Goal: Information Seeking & Learning: Learn about a topic

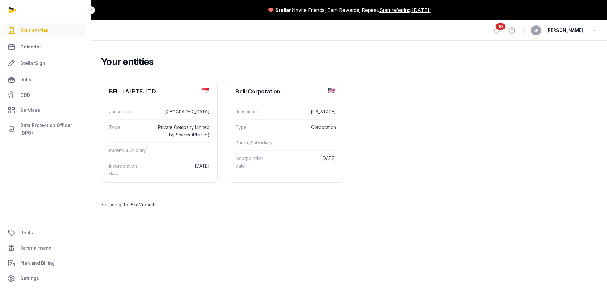
click at [506, 29] on span "10" at bounding box center [501, 26] width 10 height 6
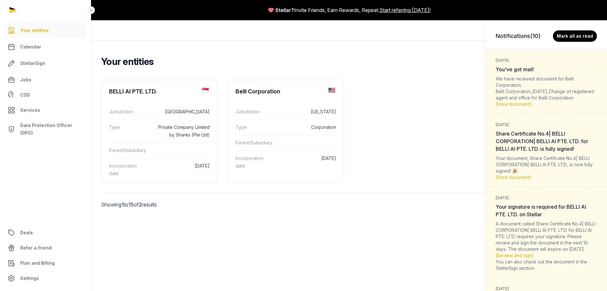
click at [524, 89] on div "We have received document for Belli Corporation: Belli Corporation_[DATE]_Chang…" at bounding box center [546, 92] width 101 height 32
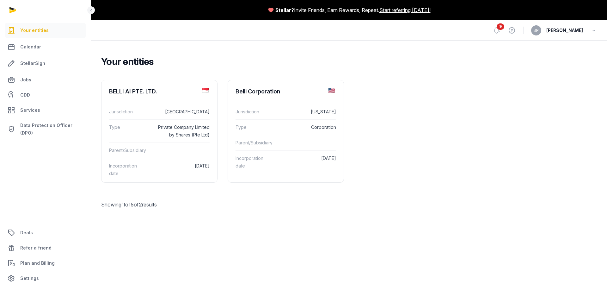
click at [127, 235] on div "Your entities BELLI AI PTE. LTD. Jurisdiction Singapore Type Private Company Li…" at bounding box center [349, 139] width 516 height 198
click at [73, 50] on link "Calendar" at bounding box center [45, 46] width 81 height 15
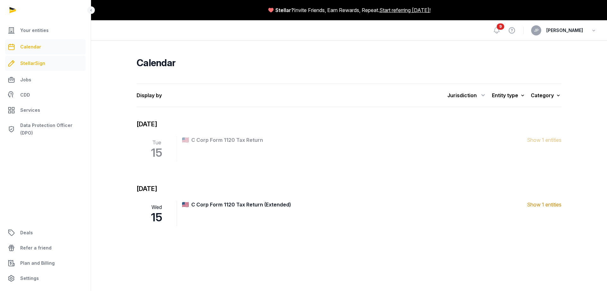
click at [59, 59] on link "StellarSign" at bounding box center [45, 63] width 81 height 15
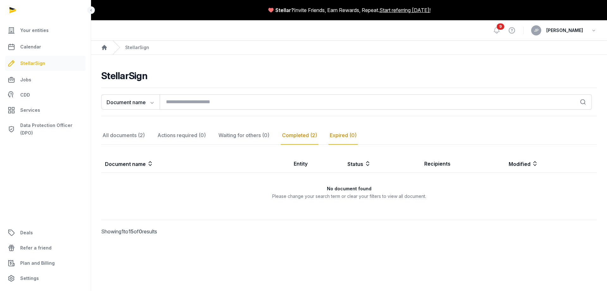
click at [304, 138] on div "Completed (2)" at bounding box center [300, 135] width 38 height 18
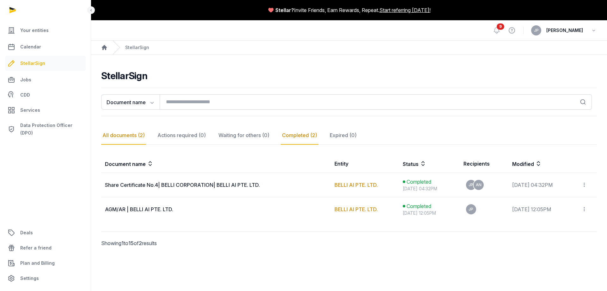
click at [126, 135] on div "All documents (2)" at bounding box center [123, 135] width 45 height 18
click at [181, 140] on div "Actions required (0)" at bounding box center [181, 135] width 51 height 18
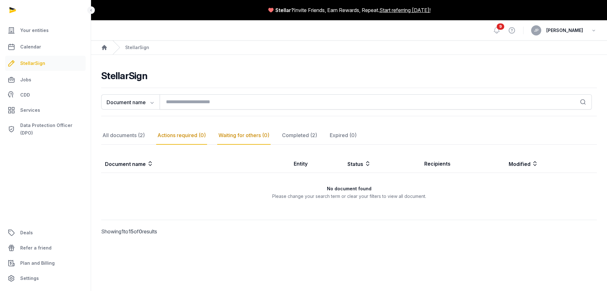
click at [243, 136] on div "Waiting for others (0)" at bounding box center [243, 135] width 53 height 18
click at [122, 133] on div "All documents (2)" at bounding box center [123, 135] width 45 height 18
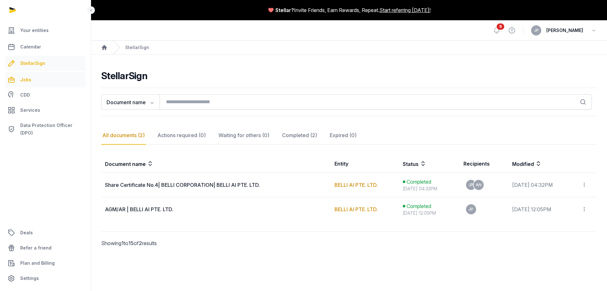
click at [69, 78] on link "Jobs" at bounding box center [45, 79] width 81 height 15
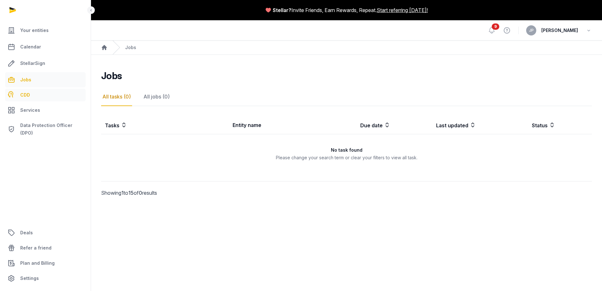
click at [69, 96] on link "CDD" at bounding box center [45, 95] width 81 height 13
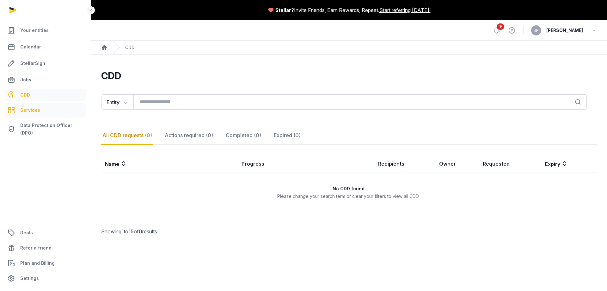
click at [59, 114] on link "Services" at bounding box center [45, 109] width 81 height 15
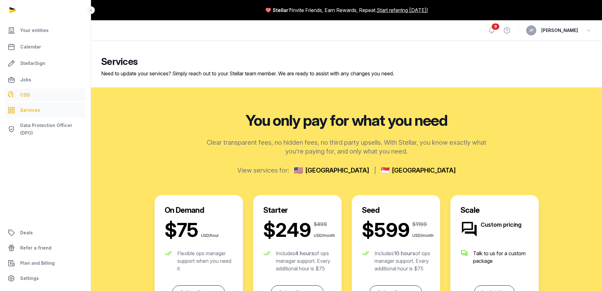
click at [62, 95] on link "CDD" at bounding box center [45, 95] width 81 height 13
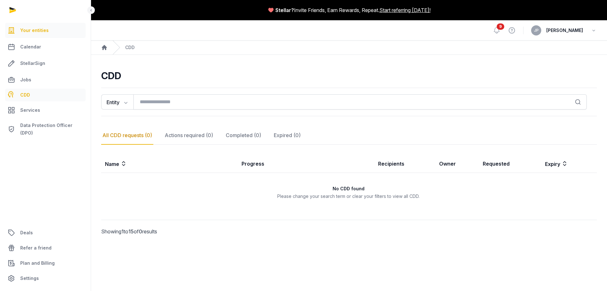
click at [56, 25] on link "Your entities" at bounding box center [45, 30] width 81 height 15
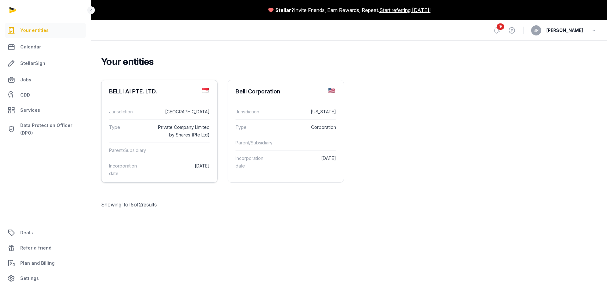
click at [188, 151] on dd at bounding box center [180, 150] width 57 height 8
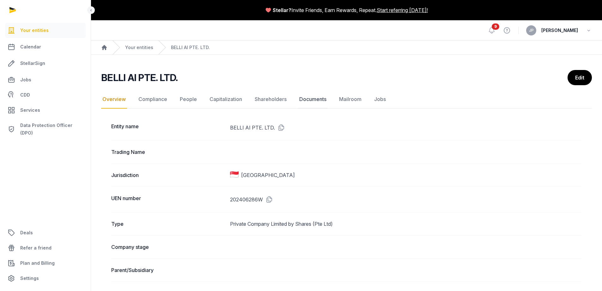
click at [318, 101] on link "Documents" at bounding box center [313, 99] width 30 height 18
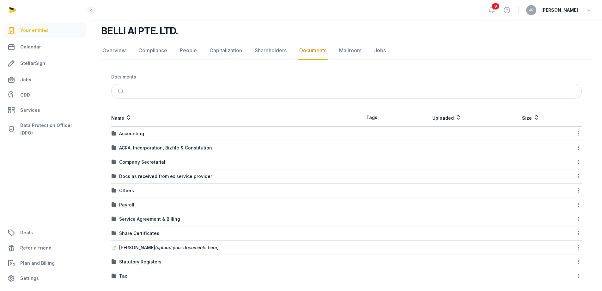
scroll to position [50, 0]
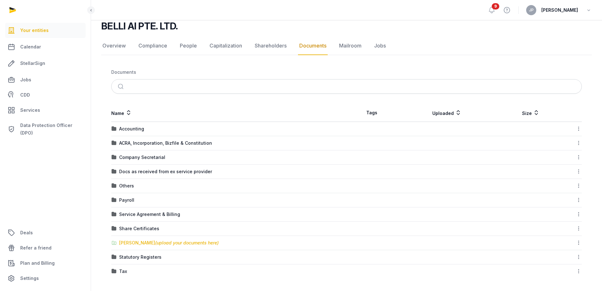
click at [155, 244] on span "(upload your documents here)" at bounding box center [187, 242] width 64 height 5
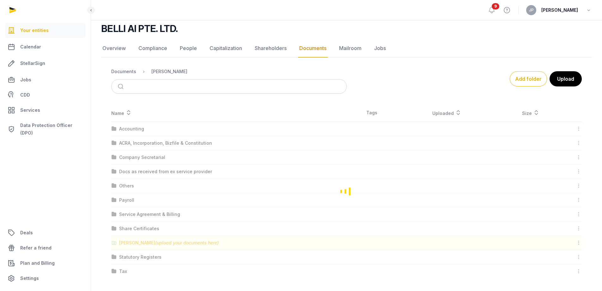
scroll to position [0, 0]
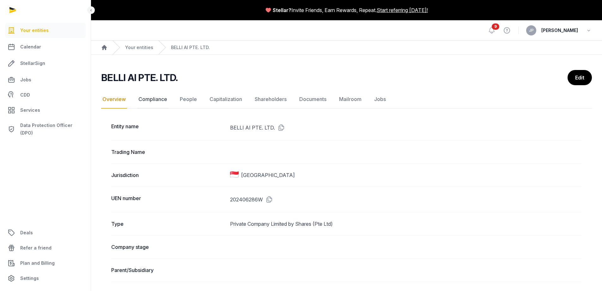
click at [158, 99] on link "Compliance" at bounding box center [152, 99] width 31 height 18
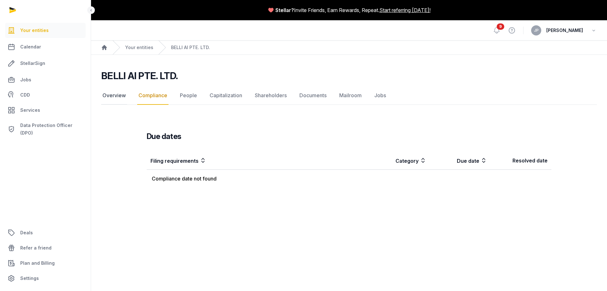
click at [117, 95] on link "Overview" at bounding box center [114, 95] width 26 height 18
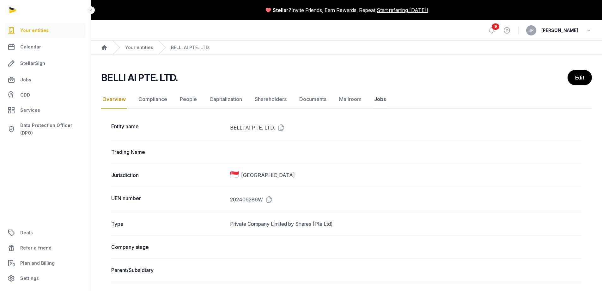
click at [383, 96] on link "Jobs" at bounding box center [380, 99] width 14 height 18
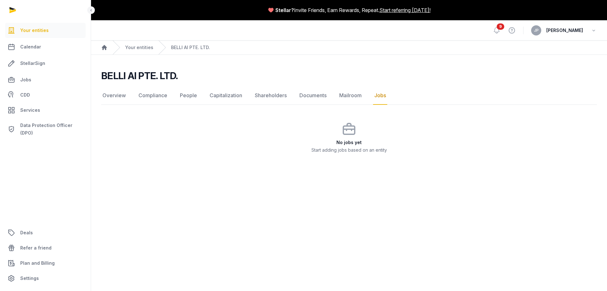
click at [44, 27] on span "Your entities" at bounding box center [34, 31] width 28 height 8
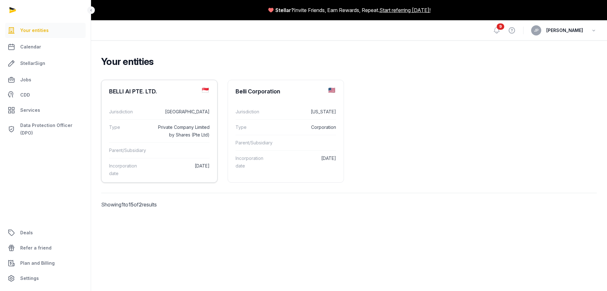
click at [134, 153] on dt "Parent/Subsidiary" at bounding box center [128, 150] width 38 height 8
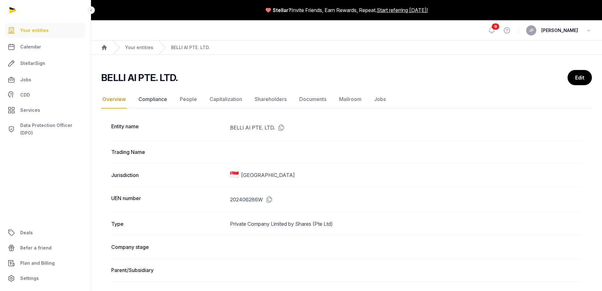
click at [151, 98] on link "Compliance" at bounding box center [152, 99] width 31 height 18
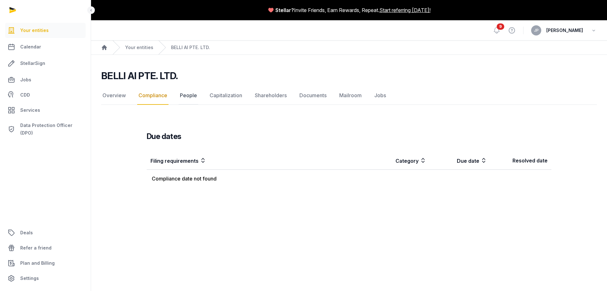
click at [181, 95] on link "People" at bounding box center [189, 95] width 20 height 18
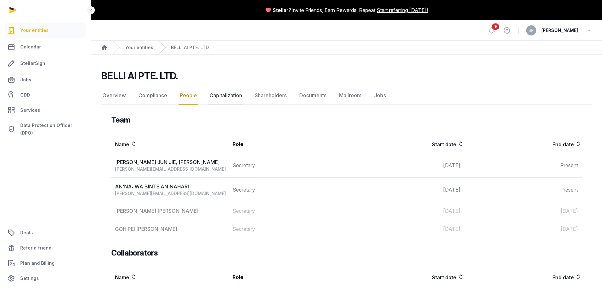
click at [226, 99] on link "Capitalization" at bounding box center [225, 95] width 35 height 18
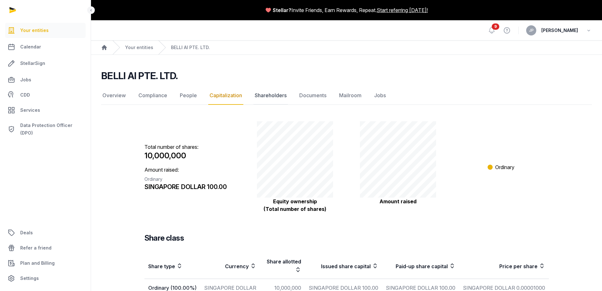
click at [272, 95] on link "Shareholders" at bounding box center [271, 95] width 34 height 18
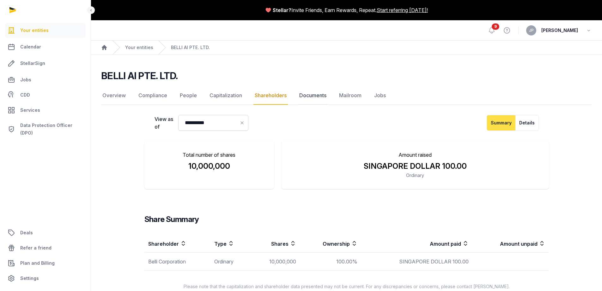
click at [313, 94] on link "Documents" at bounding box center [313, 95] width 30 height 18
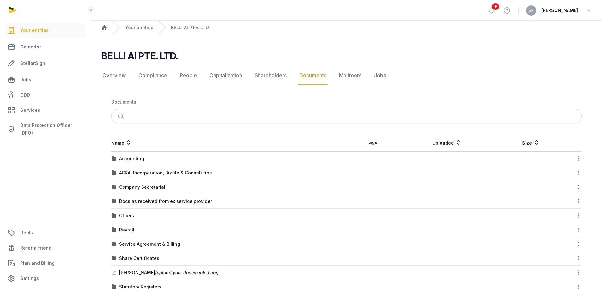
scroll to position [50, 0]
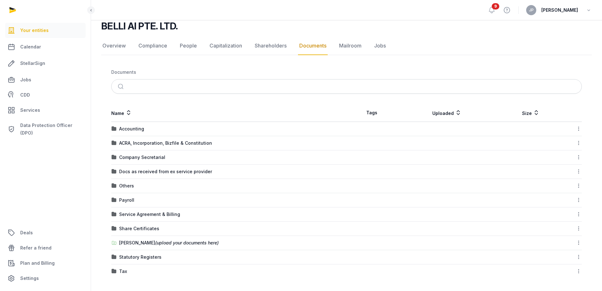
click at [119, 182] on td "Others" at bounding box center [229, 186] width 236 height 14
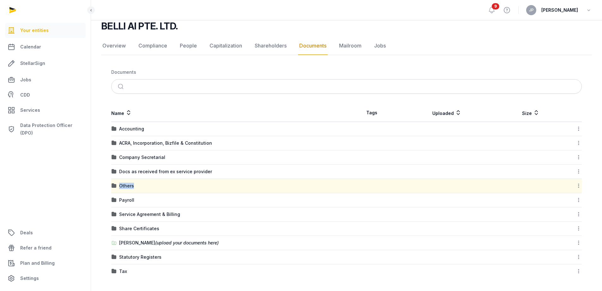
click at [119, 182] on td "Others" at bounding box center [229, 186] width 236 height 14
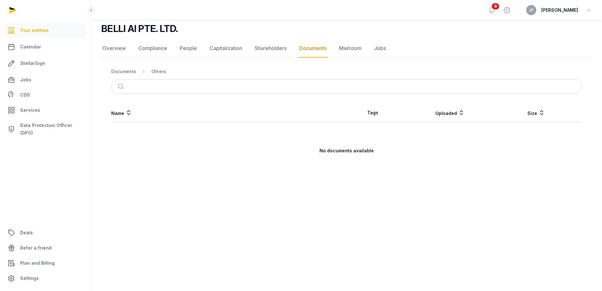
scroll to position [0, 0]
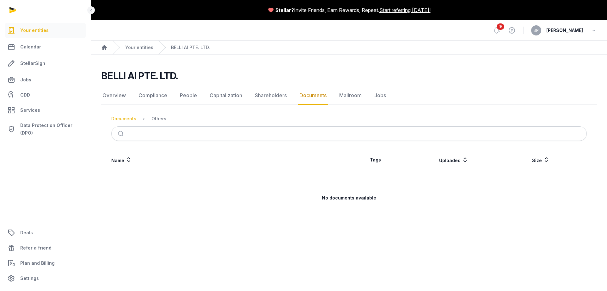
click at [123, 116] on div "Documents" at bounding box center [123, 118] width 25 height 6
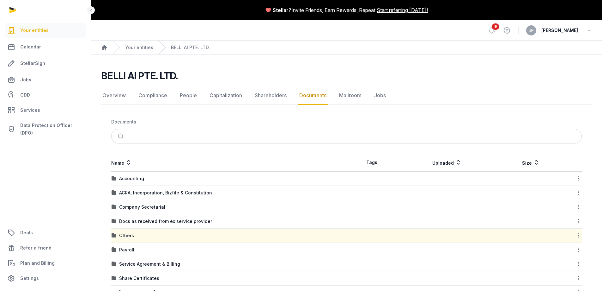
click at [139, 175] on td "Accounting" at bounding box center [229, 178] width 236 height 14
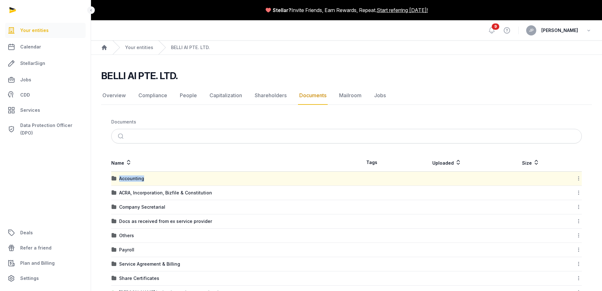
click at [139, 175] on td "Accounting" at bounding box center [229, 178] width 236 height 14
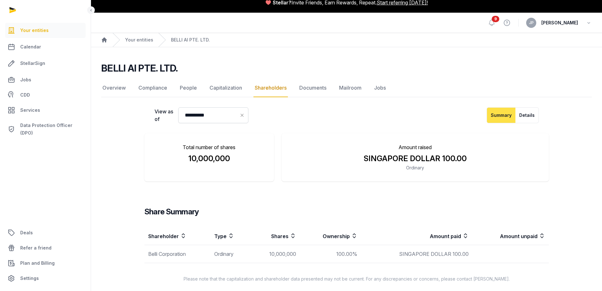
scroll to position [11, 0]
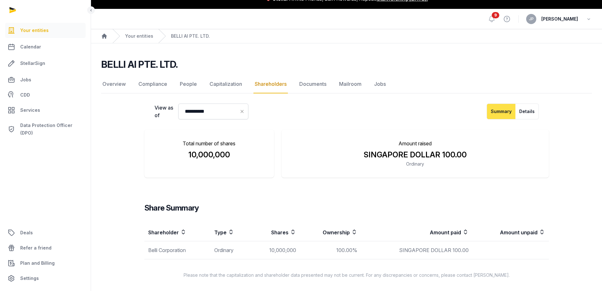
click at [282, 87] on link "Shareholders" at bounding box center [271, 84] width 34 height 18
click at [319, 83] on link "Documents" at bounding box center [313, 84] width 30 height 18
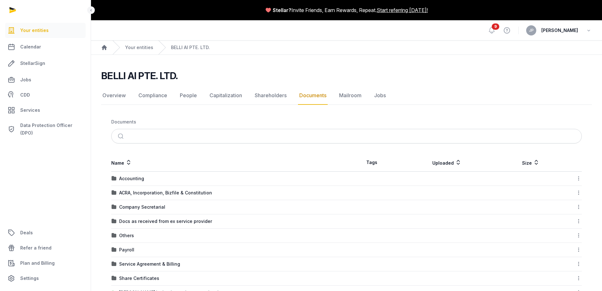
click at [141, 192] on div "ACRA, Incorporation, Bizfile & Constitution" at bounding box center [165, 192] width 93 height 6
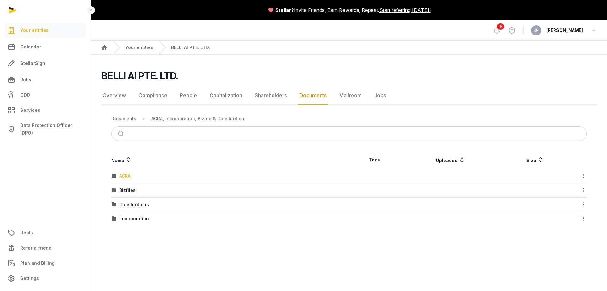
click at [128, 175] on div "ACRA" at bounding box center [124, 176] width 11 height 6
click at [128, 175] on div "2025" at bounding box center [124, 176] width 11 height 6
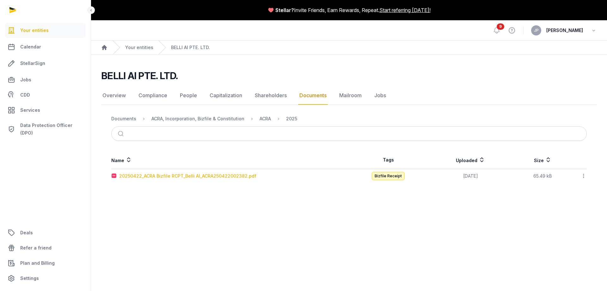
click at [148, 175] on div "20250422_ACRA Bizfile RCPT_Belli AI_ACRA250422002382.pdf" at bounding box center [187, 176] width 137 height 6
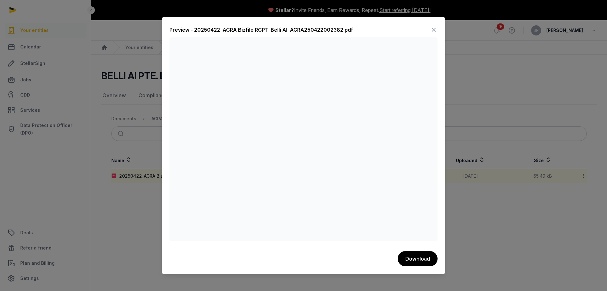
drag, startPoint x: 131, startPoint y: 215, endPoint x: 105, endPoint y: 159, distance: 62.0
click at [130, 215] on div at bounding box center [303, 145] width 607 height 291
click at [432, 25] on icon at bounding box center [434, 30] width 8 height 10
